Goal: Find specific fact: Find specific page/section

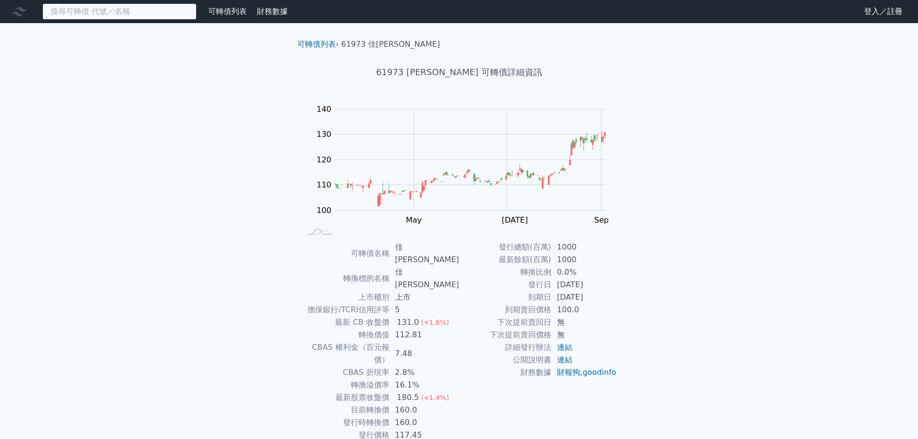
click at [144, 11] on input at bounding box center [119, 11] width 154 height 16
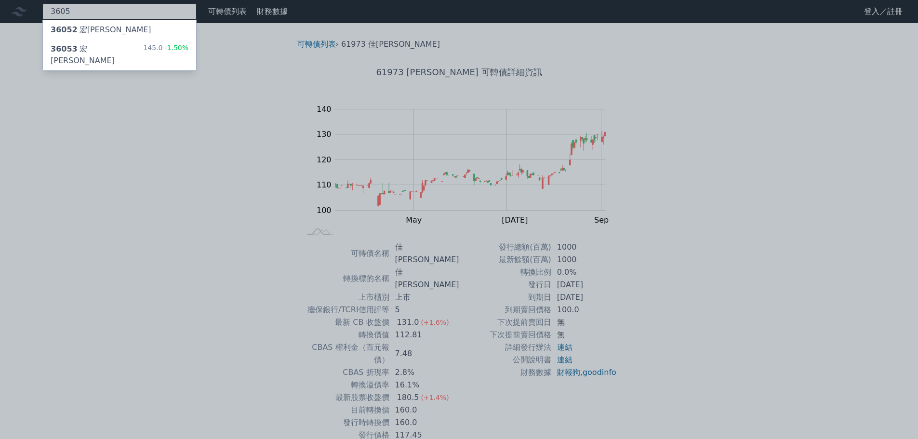
type input "3605"
click at [117, 49] on div "36053 宏致三 145.0 -1.50%" at bounding box center [119, 55] width 153 height 31
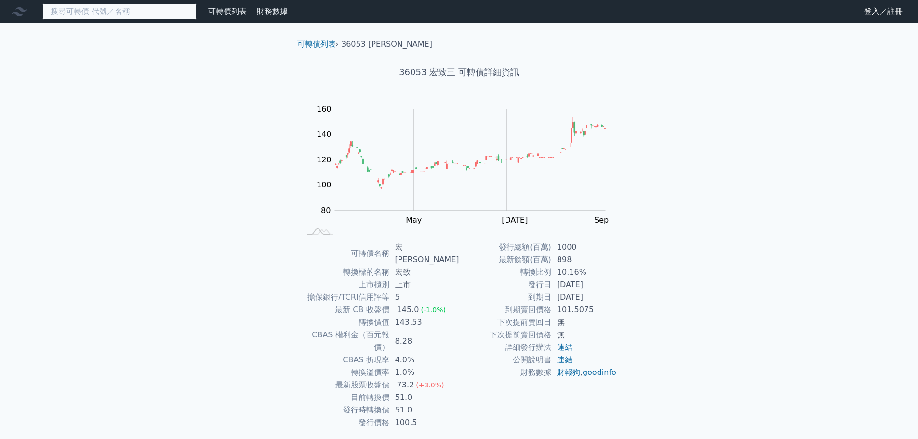
click at [129, 13] on input at bounding box center [119, 11] width 154 height 16
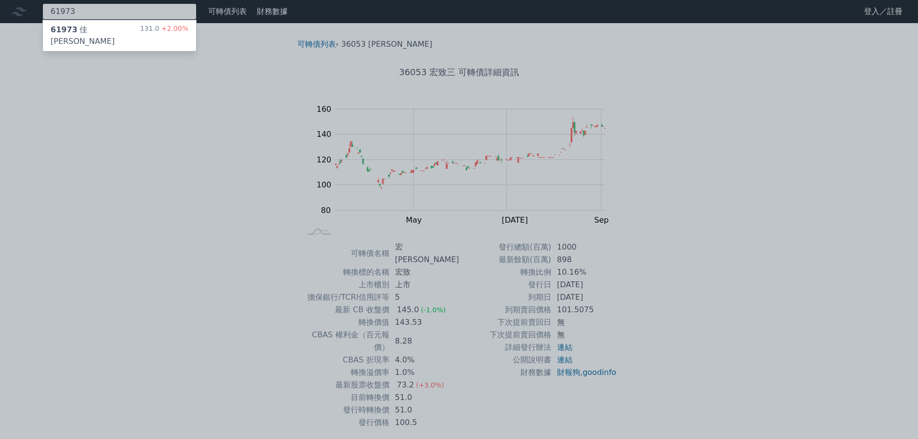
type input "61973"
click at [126, 23] on div "61973 [PERSON_NAME][PERSON_NAME]三 131.0 +2.00%" at bounding box center [119, 35] width 153 height 31
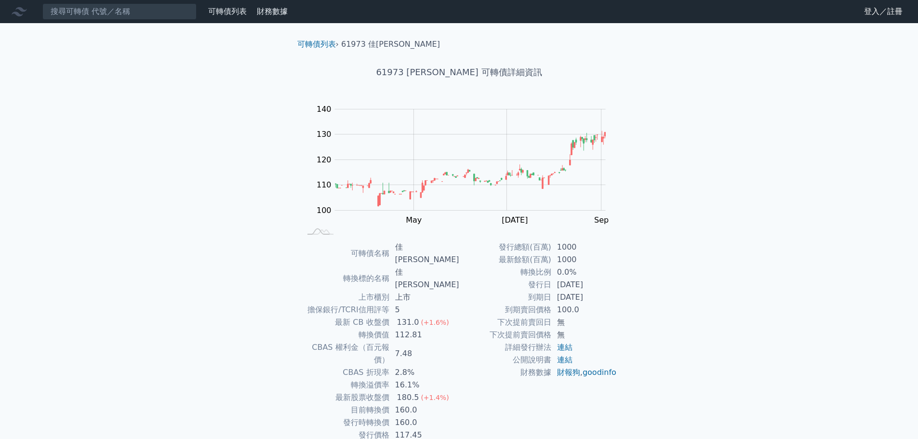
click at [137, 92] on div "可轉債列表 財務數據 可轉債列表 財務數據 登入／註冊 登入／註冊 可轉債列表 › 61973 佳必[PERSON_NAME] 61973 佳[PERSON_…" at bounding box center [459, 242] width 918 height 484
click at [111, 11] on input at bounding box center [119, 11] width 154 height 16
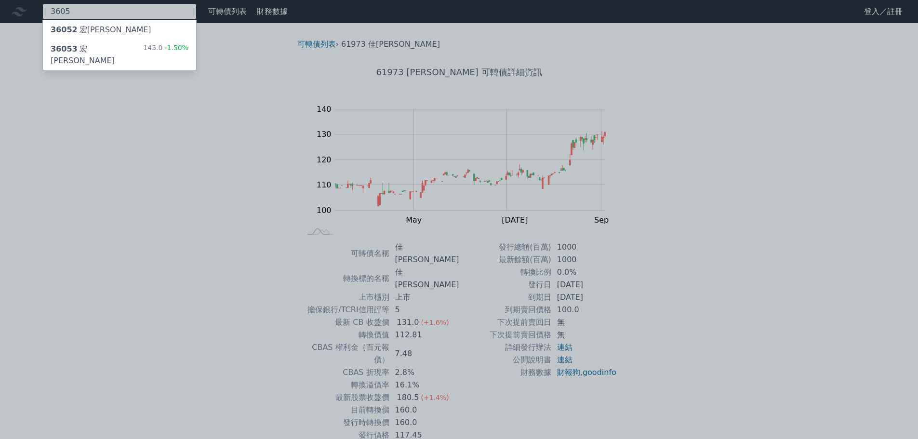
type input "3605"
click at [117, 45] on div "36053 宏致三 145.0 -1.50%" at bounding box center [119, 55] width 153 height 31
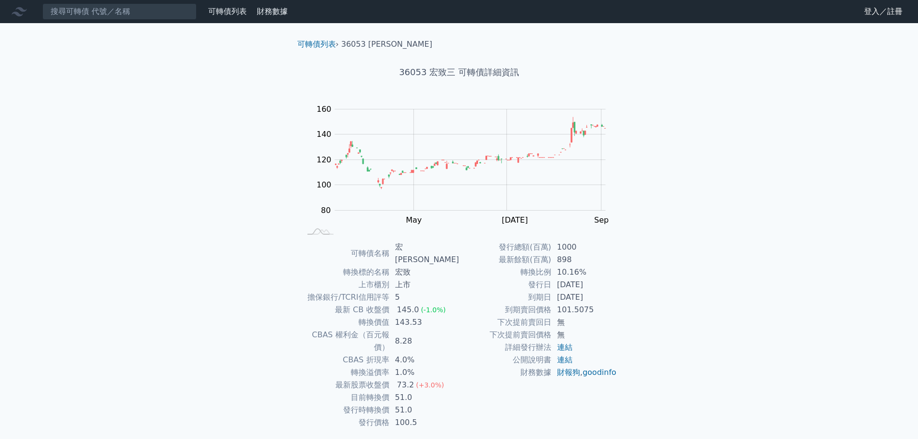
click at [166, 162] on div "可轉債列表 財務數據 可轉債列表 財務數據 登入／註冊 登入／註冊 可轉債列表 › 36053 宏致三 36053 宏致三 可轉債詳細資訊 Zoom Out …" at bounding box center [459, 235] width 918 height 471
